Goal: Task Accomplishment & Management: Manage account settings

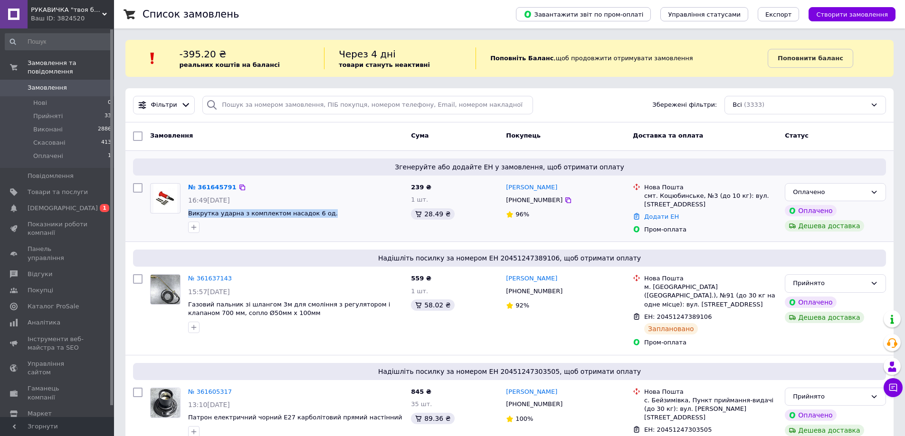
drag, startPoint x: 325, startPoint y: 211, endPoint x: 188, endPoint y: 216, distance: 137.3
click at [188, 216] on div "№ 361645791 16:49[DATE] Викрутка ударна з комплектом насадок 6 од." at bounding box center [295, 208] width 223 height 57
copy span "Викрутка ударна з комплектом насадок 6 од."
click at [47, 204] on span "[DEMOGRAPHIC_DATA]" at bounding box center [63, 208] width 70 height 9
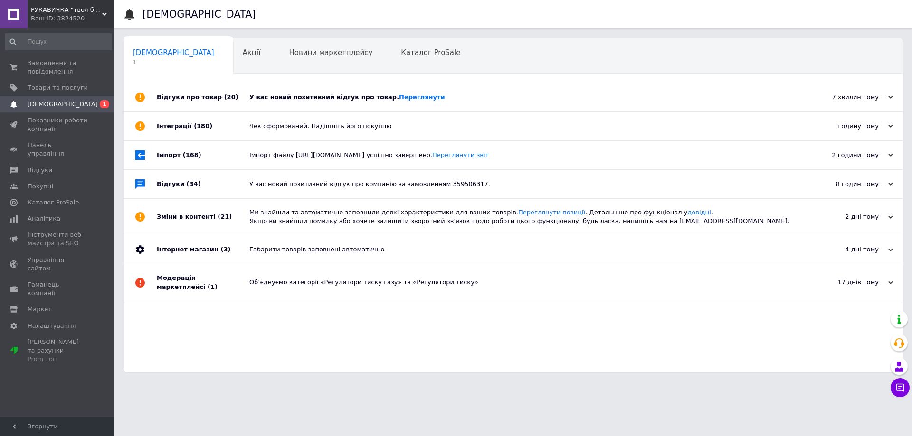
click at [295, 96] on div "У вас новий позитивний відгук про товар. [GEOGRAPHIC_DATA]" at bounding box center [523, 97] width 549 height 9
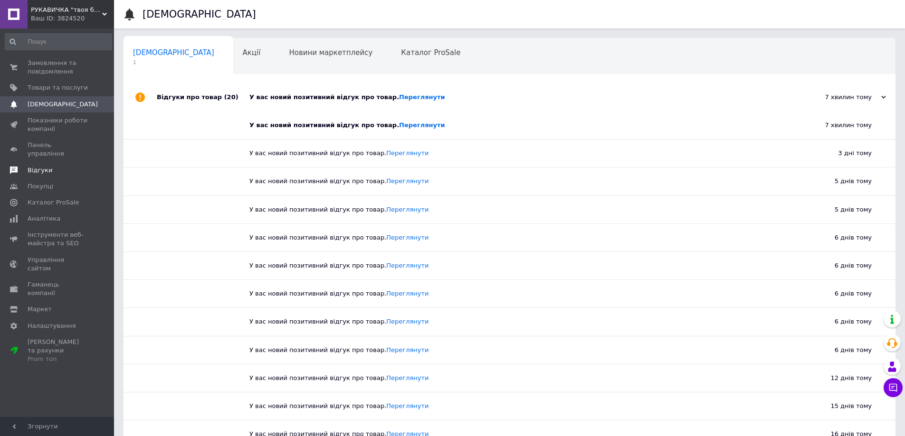
click at [54, 166] on span "Відгуки" at bounding box center [58, 170] width 60 height 9
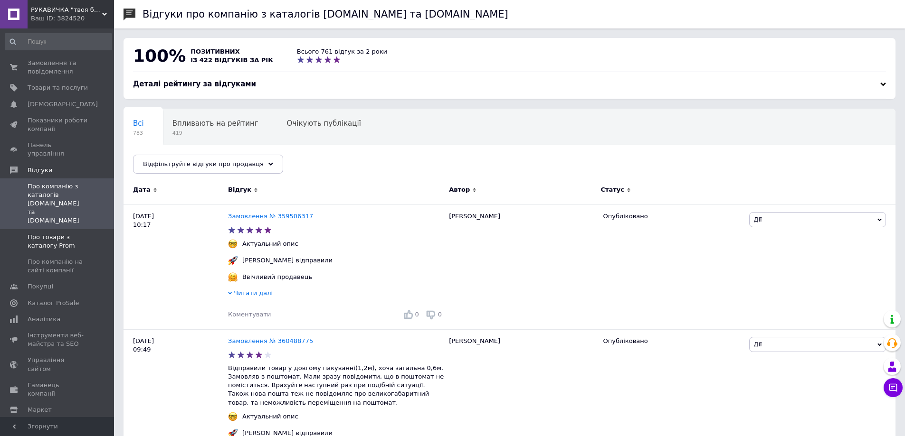
click at [53, 233] on span "Про товари з каталогу Prom" at bounding box center [58, 241] width 60 height 17
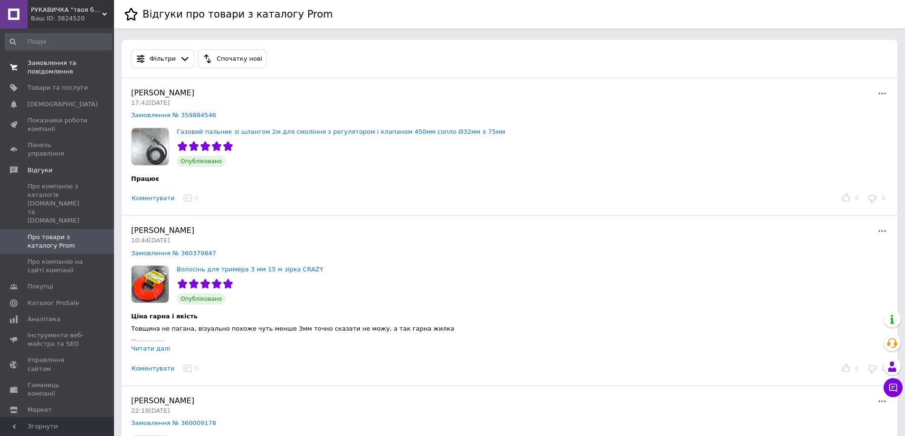
click at [61, 68] on span "Замовлення та повідомлення" at bounding box center [58, 67] width 60 height 17
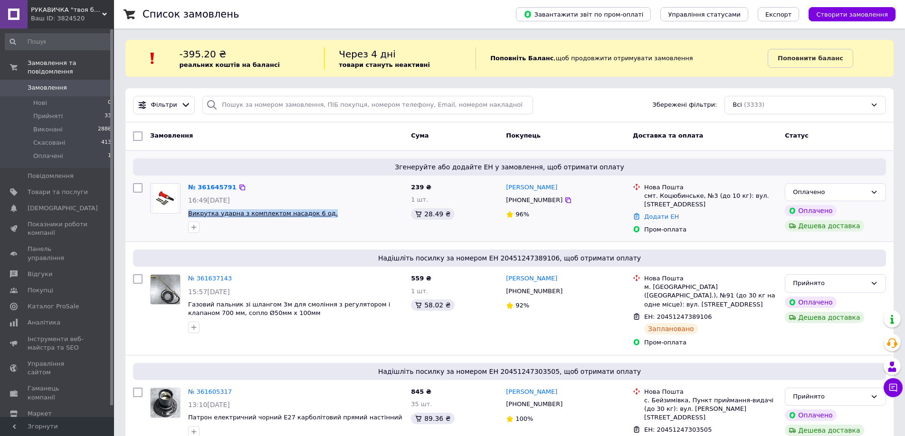
drag, startPoint x: 342, startPoint y: 213, endPoint x: 189, endPoint y: 213, distance: 152.4
click at [189, 213] on span "Викрутка ударна з комплектом насадок 6 од." at bounding box center [295, 213] width 215 height 9
copy span "Викрутка ударна з комплектом насадок 6 од."
